Goal: Entertainment & Leisure: Consume media (video, audio)

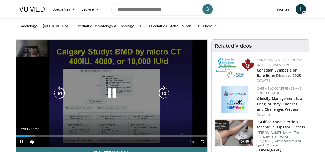
click at [203, 78] on div "10 seconds Tap to unmute" at bounding box center [111, 93] width 191 height 107
click at [107, 97] on icon "Video Player" at bounding box center [112, 93] width 14 height 14
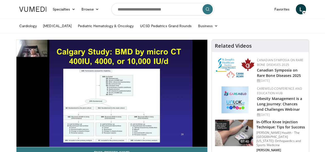
click at [252, 43] on h4 "Related Videos" at bounding box center [233, 46] width 37 height 6
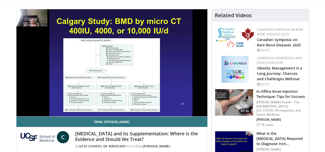
scroll to position [31, 0]
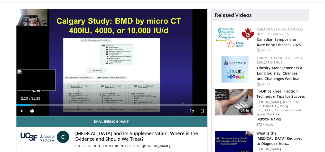
drag, startPoint x: 40, startPoint y: 115, endPoint x: 18, endPoint y: 113, distance: 21.9
click at [18, 106] on div "Loaded : 10.49% 02:12 02:10" at bounding box center [111, 103] width 191 height 5
drag, startPoint x: 34, startPoint y: 115, endPoint x: 21, endPoint y: 114, distance: 12.6
click at [21, 106] on div "Loaded : 12.07% 02:40 02:40" at bounding box center [111, 105] width 191 height 2
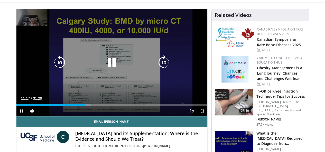
click at [199, 16] on div "10 seconds Tap to unmute" at bounding box center [111, 62] width 191 height 107
click at [106, 65] on icon "Video Player" at bounding box center [112, 62] width 14 height 14
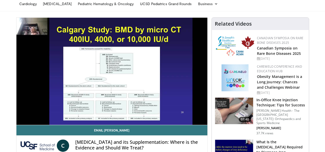
scroll to position [0, 0]
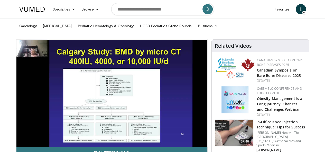
click at [16, 55] on div "10 seconds Tap to unmute" at bounding box center [111, 93] width 191 height 107
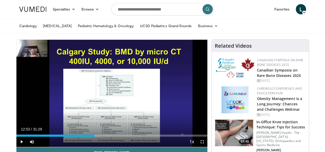
click at [106, 97] on div "10 seconds Tap to unmute" at bounding box center [111, 93] width 191 height 107
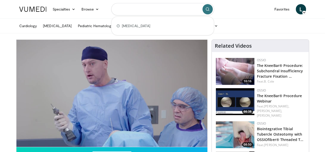
click at [172, 10] on input "Search topics, interventions" at bounding box center [162, 9] width 103 height 12
type input "**********"
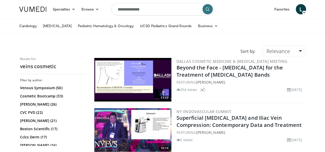
click at [147, 7] on input "**********" at bounding box center [162, 9] width 103 height 12
type input "*"
type input "**********"
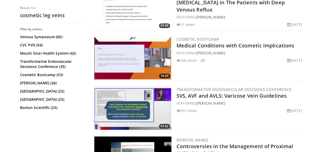
scroll to position [374, 0]
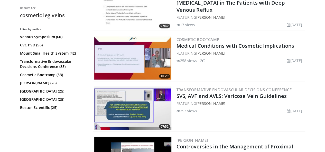
click at [193, 46] on link "Medical Conditions with Cosmetic Implications" at bounding box center [235, 45] width 118 height 7
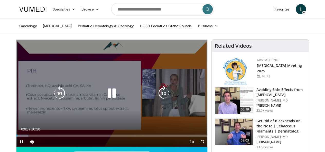
click at [159, 64] on div "10 seconds Tap to unmute" at bounding box center [111, 93] width 191 height 107
click at [106, 99] on icon "Video Player" at bounding box center [112, 93] width 14 height 14
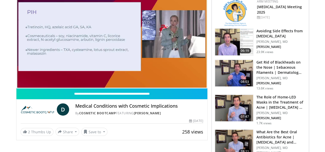
scroll to position [39, 0]
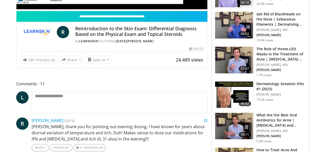
scroll to position [137, 0]
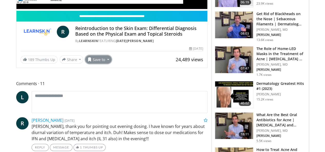
click at [85, 64] on button "Save to" at bounding box center [98, 59] width 26 height 8
click at [93, 73] on span "Add to Favorites" at bounding box center [108, 71] width 32 height 6
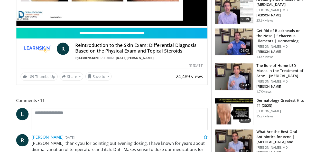
scroll to position [153, 0]
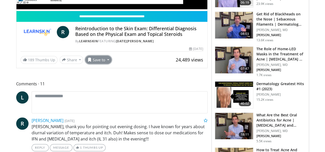
click at [85, 64] on button "Save to" at bounding box center [98, 60] width 26 height 8
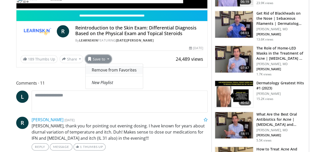
scroll to position [137, 0]
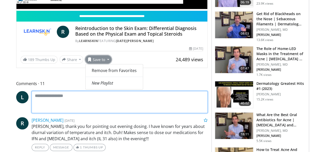
click at [165, 106] on textarea at bounding box center [120, 102] width 176 height 22
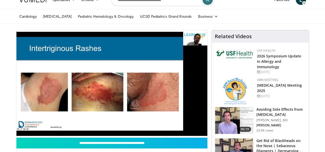
scroll to position [0, 0]
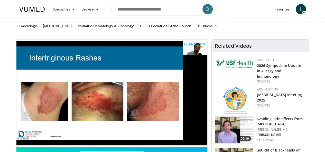
click at [306, 9] on span "L" at bounding box center [301, 9] width 10 height 10
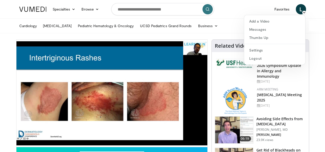
click at [260, 5] on nav "Specialties Adult & Family Medicine Allergy, [MEDICAL_DATA], Immunology Anesthe…" at bounding box center [162, 9] width 293 height 18
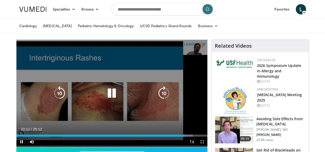
click at [108, 99] on icon "Video Player" at bounding box center [112, 93] width 14 height 14
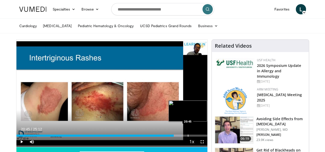
drag, startPoint x: 187, startPoint y: 146, endPoint x: 175, endPoint y: 146, distance: 12.3
click at [188, 137] on div "Progress Bar" at bounding box center [188, 136] width 1 height 2
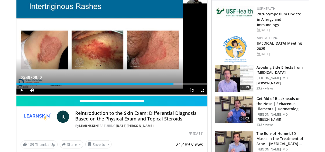
scroll to position [52, 0]
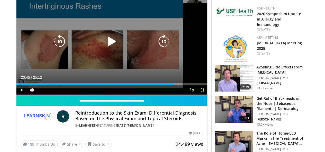
click at [105, 45] on icon "Video Player" at bounding box center [112, 41] width 14 height 14
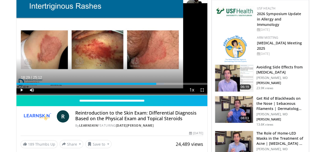
drag, startPoint x: 174, startPoint y: 93, endPoint x: 156, endPoint y: 92, distance: 18.0
click at [156, 85] on div "Loaded : 77.34% 18:29 18:29" at bounding box center [111, 82] width 191 height 5
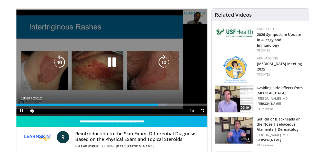
scroll to position [32, 0]
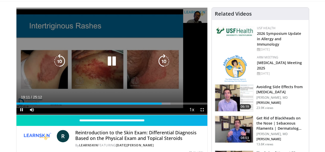
click at [105, 67] on icon "Video Player" at bounding box center [112, 61] width 14 height 14
click at [106, 64] on icon "Video Player" at bounding box center [112, 61] width 14 height 14
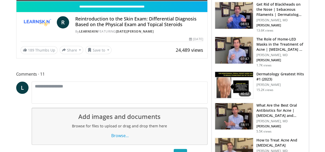
scroll to position [0, 0]
